Goal: Information Seeking & Learning: Find specific fact

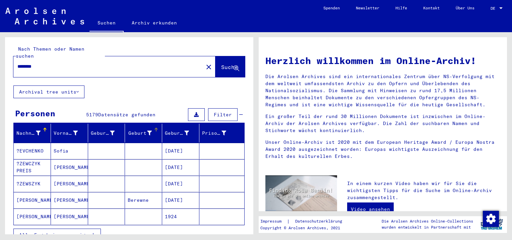
click at [138, 130] on div "Geburt‏" at bounding box center [140, 133] width 24 height 7
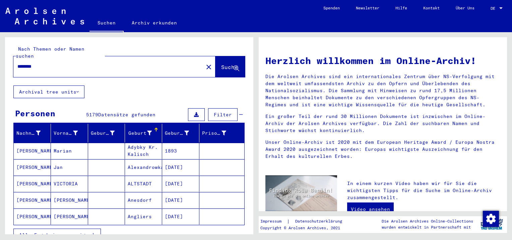
click at [56, 232] on span "Alle Ergebnisse anzeigen" at bounding box center [55, 235] width 72 height 6
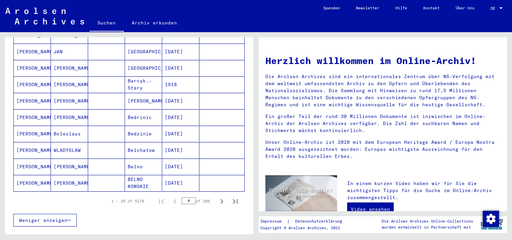
scroll to position [369, 0]
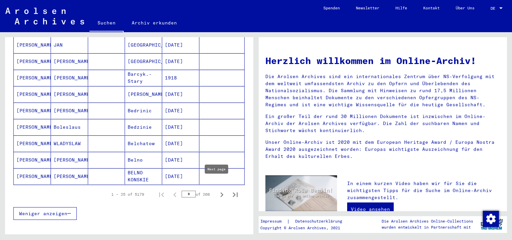
click at [220, 192] on icon "Next page" at bounding box center [221, 194] width 3 height 5
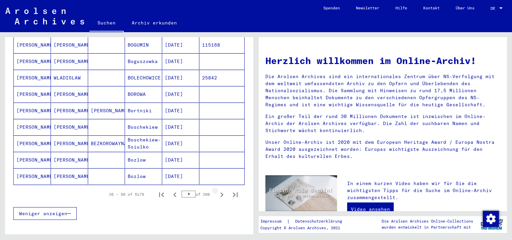
click at [220, 192] on icon "Next page" at bounding box center [221, 194] width 3 height 5
type input "*"
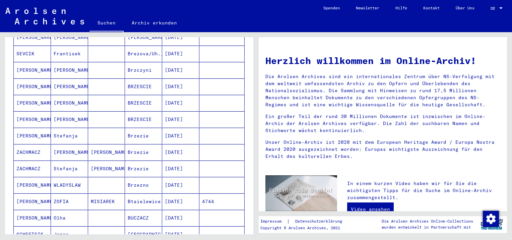
scroll to position [201, 0]
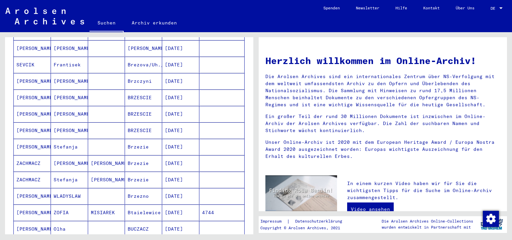
drag, startPoint x: 24, startPoint y: 136, endPoint x: 25, endPoint y: 152, distance: 16.4
click at [25, 155] on mat-cell "ZACHMACZ" at bounding box center [32, 163] width 37 height 16
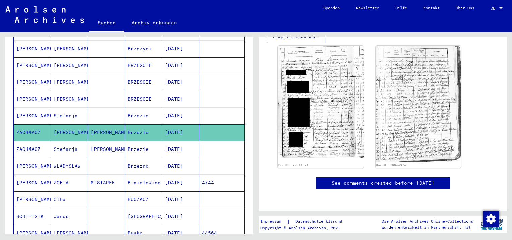
scroll to position [201, 0]
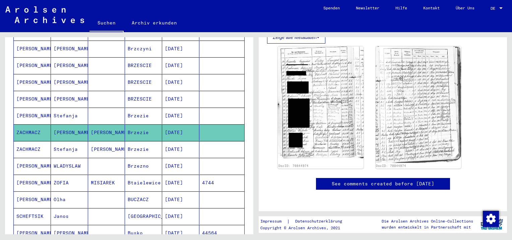
click at [33, 108] on mat-cell "[PERSON_NAME]" at bounding box center [32, 116] width 37 height 16
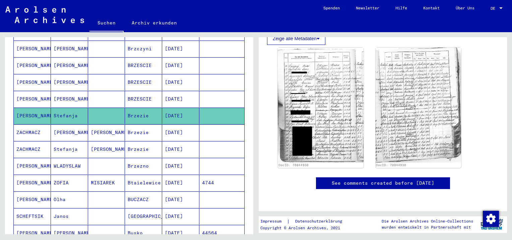
scroll to position [235, 0]
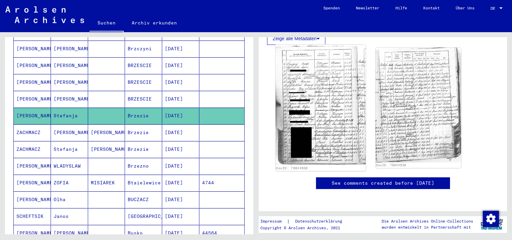
click at [338, 101] on img at bounding box center [321, 105] width 90 height 120
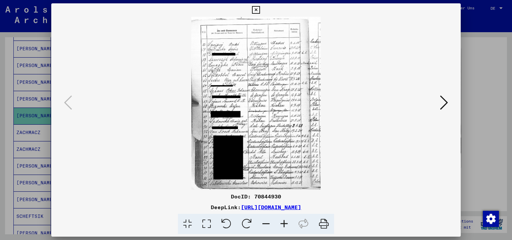
click at [284, 224] on icon at bounding box center [284, 224] width 18 height 20
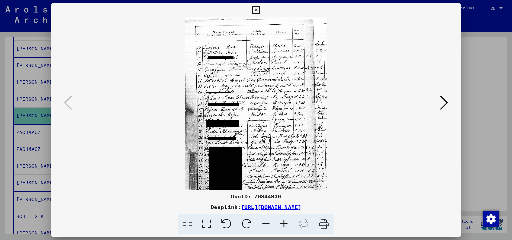
click at [284, 224] on icon at bounding box center [284, 224] width 18 height 20
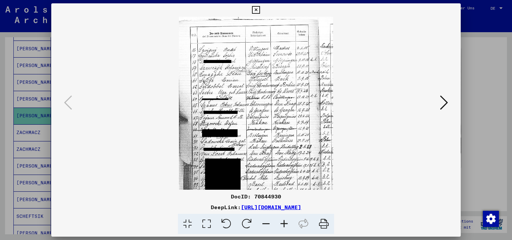
click at [284, 224] on icon at bounding box center [284, 224] width 18 height 20
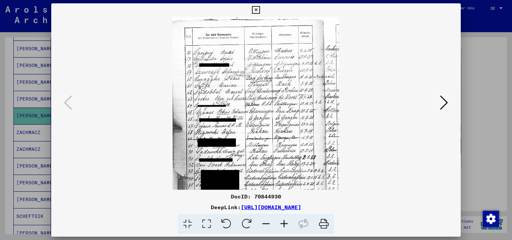
click at [284, 224] on icon at bounding box center [284, 224] width 18 height 20
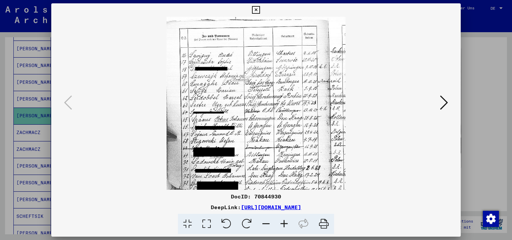
click at [284, 224] on icon at bounding box center [284, 224] width 18 height 20
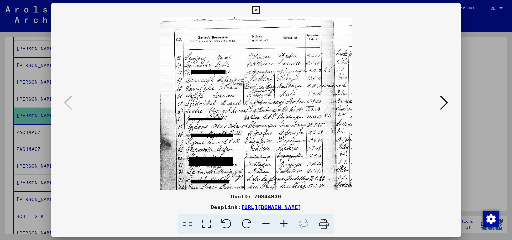
click at [284, 224] on icon at bounding box center [284, 224] width 18 height 20
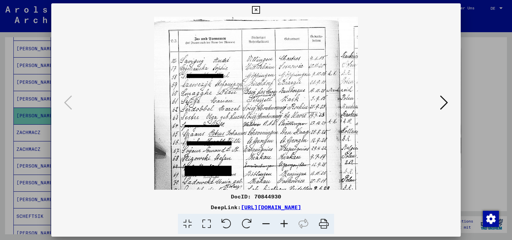
click at [284, 224] on icon at bounding box center [284, 224] width 18 height 20
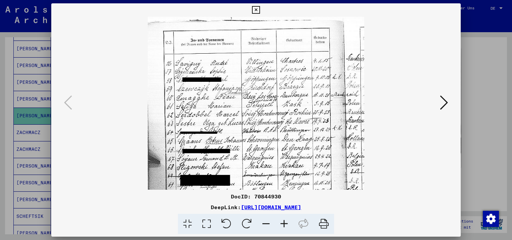
click at [284, 224] on icon at bounding box center [284, 224] width 18 height 20
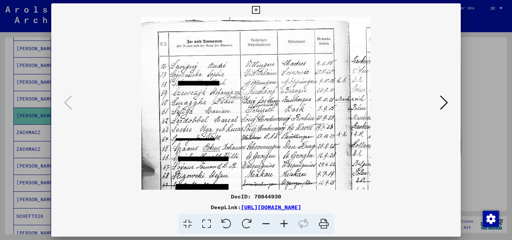
click at [284, 224] on icon at bounding box center [284, 224] width 18 height 20
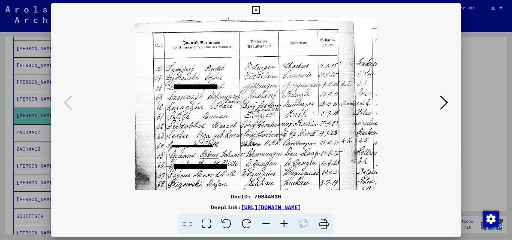
click at [284, 224] on icon at bounding box center [284, 224] width 18 height 20
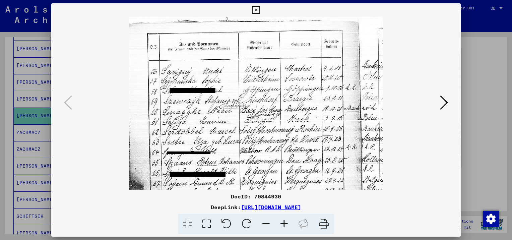
click at [284, 224] on icon at bounding box center [284, 224] width 18 height 20
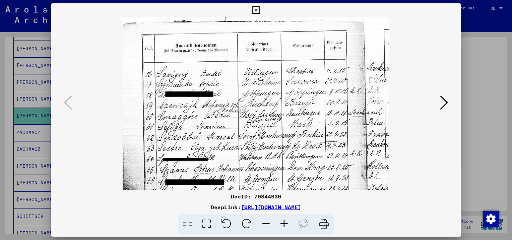
click at [284, 224] on icon at bounding box center [284, 224] width 18 height 20
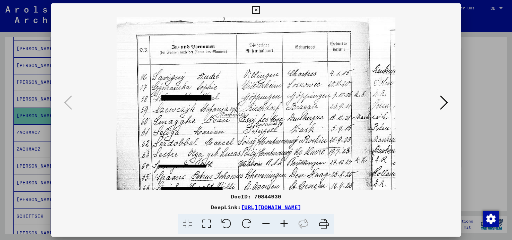
click at [284, 224] on icon at bounding box center [284, 224] width 18 height 20
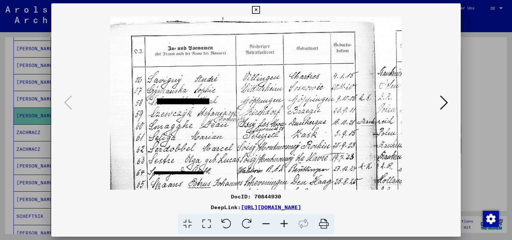
click at [284, 224] on icon at bounding box center [284, 224] width 18 height 20
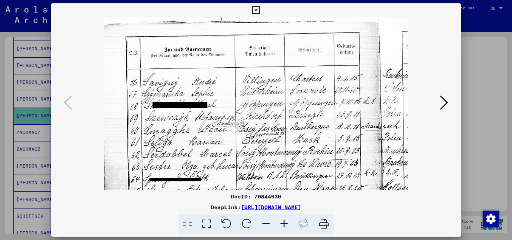
click at [469, 63] on div at bounding box center [256, 120] width 512 height 240
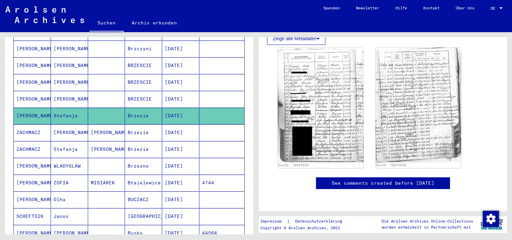
click at [35, 141] on mat-cell "ZACHMACZ" at bounding box center [32, 149] width 37 height 16
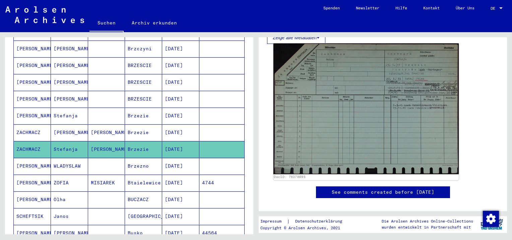
scroll to position [201, 0]
click at [410, 128] on img at bounding box center [365, 108] width 185 height 131
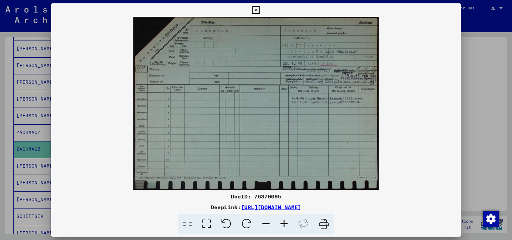
click at [282, 221] on icon at bounding box center [284, 224] width 18 height 20
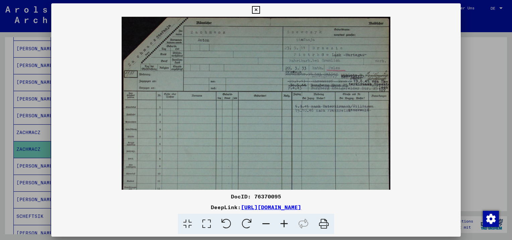
click at [282, 221] on icon at bounding box center [284, 224] width 18 height 20
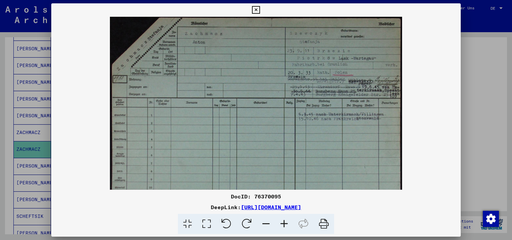
click at [282, 221] on icon at bounding box center [284, 224] width 18 height 20
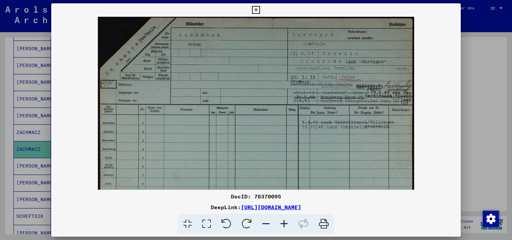
click at [282, 221] on icon at bounding box center [284, 224] width 18 height 20
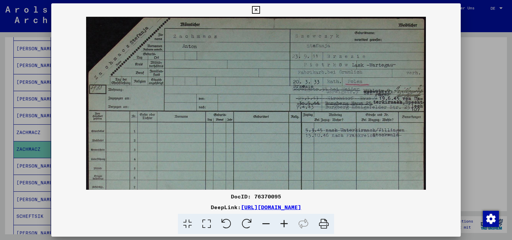
click at [282, 221] on icon at bounding box center [284, 224] width 18 height 20
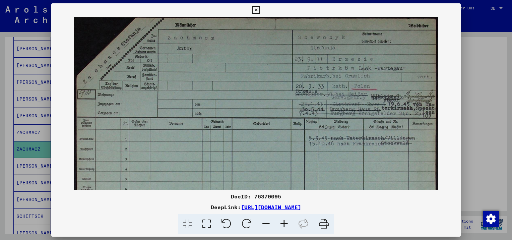
click at [282, 221] on icon at bounding box center [284, 224] width 18 height 20
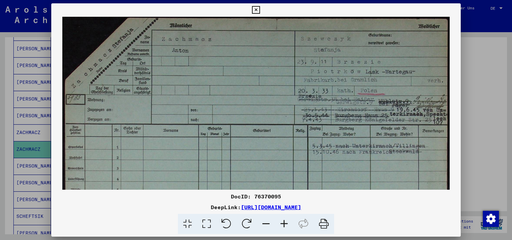
drag, startPoint x: 399, startPoint y: 108, endPoint x: 358, endPoint y: 115, distance: 41.8
click at [358, 115] on img at bounding box center [255, 153] width 387 height 273
click at [256, 9] on icon at bounding box center [256, 10] width 8 height 8
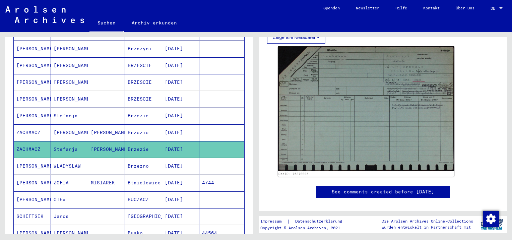
click at [22, 108] on mat-cell "[PERSON_NAME]" at bounding box center [32, 116] width 37 height 16
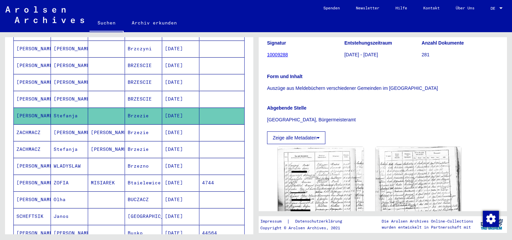
scroll to position [168, 0]
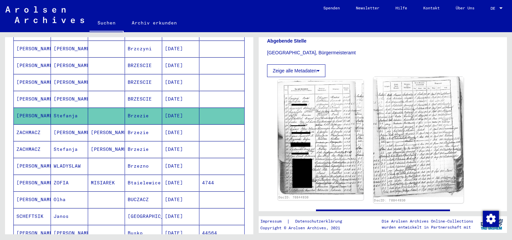
click at [405, 162] on img at bounding box center [418, 137] width 90 height 120
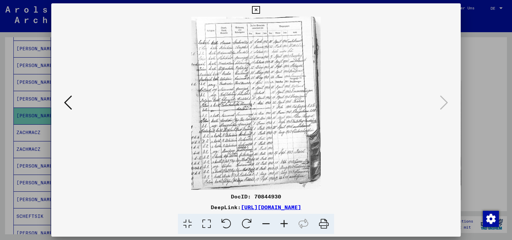
click at [282, 224] on icon at bounding box center [284, 224] width 18 height 20
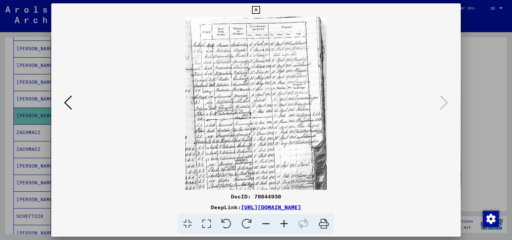
click at [282, 224] on icon at bounding box center [284, 224] width 18 height 20
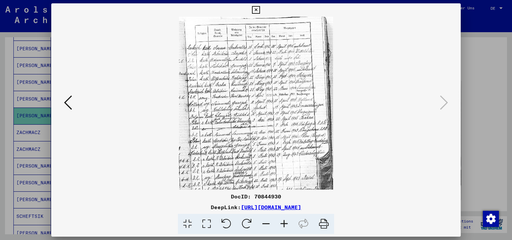
click at [282, 224] on icon at bounding box center [284, 224] width 18 height 20
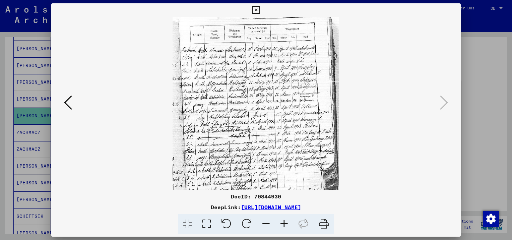
click at [282, 224] on icon at bounding box center [284, 224] width 18 height 20
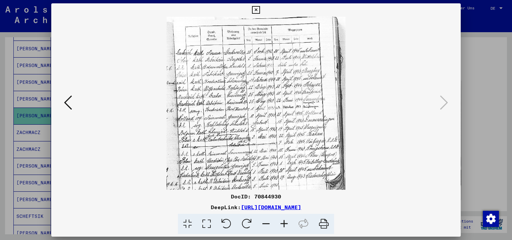
click at [282, 224] on icon at bounding box center [284, 224] width 18 height 20
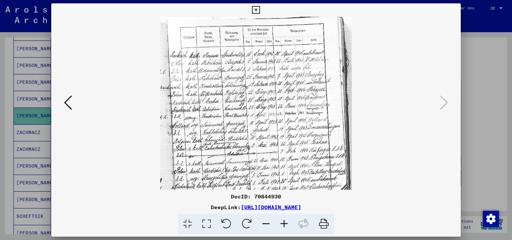
click at [282, 224] on icon at bounding box center [284, 224] width 18 height 20
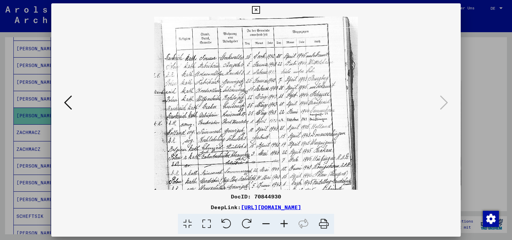
click at [282, 224] on icon at bounding box center [284, 224] width 18 height 20
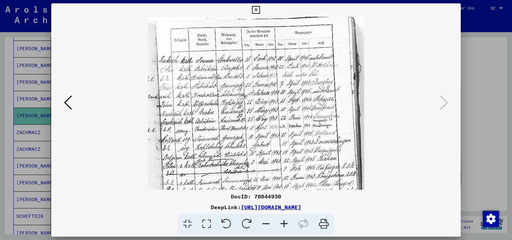
click at [282, 224] on icon at bounding box center [284, 224] width 18 height 20
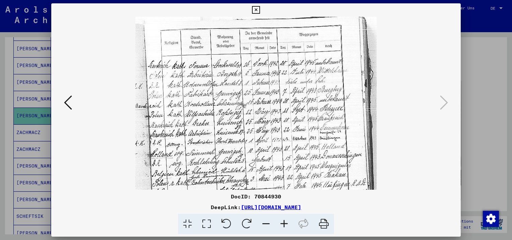
click at [282, 224] on icon at bounding box center [284, 224] width 18 height 20
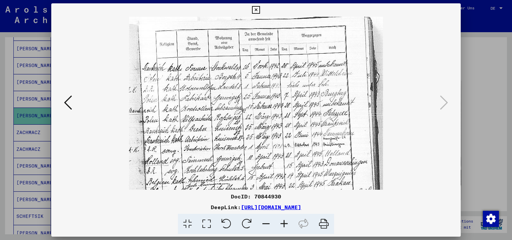
click at [282, 224] on icon at bounding box center [284, 224] width 18 height 20
